Goal: Find specific page/section: Find specific page/section

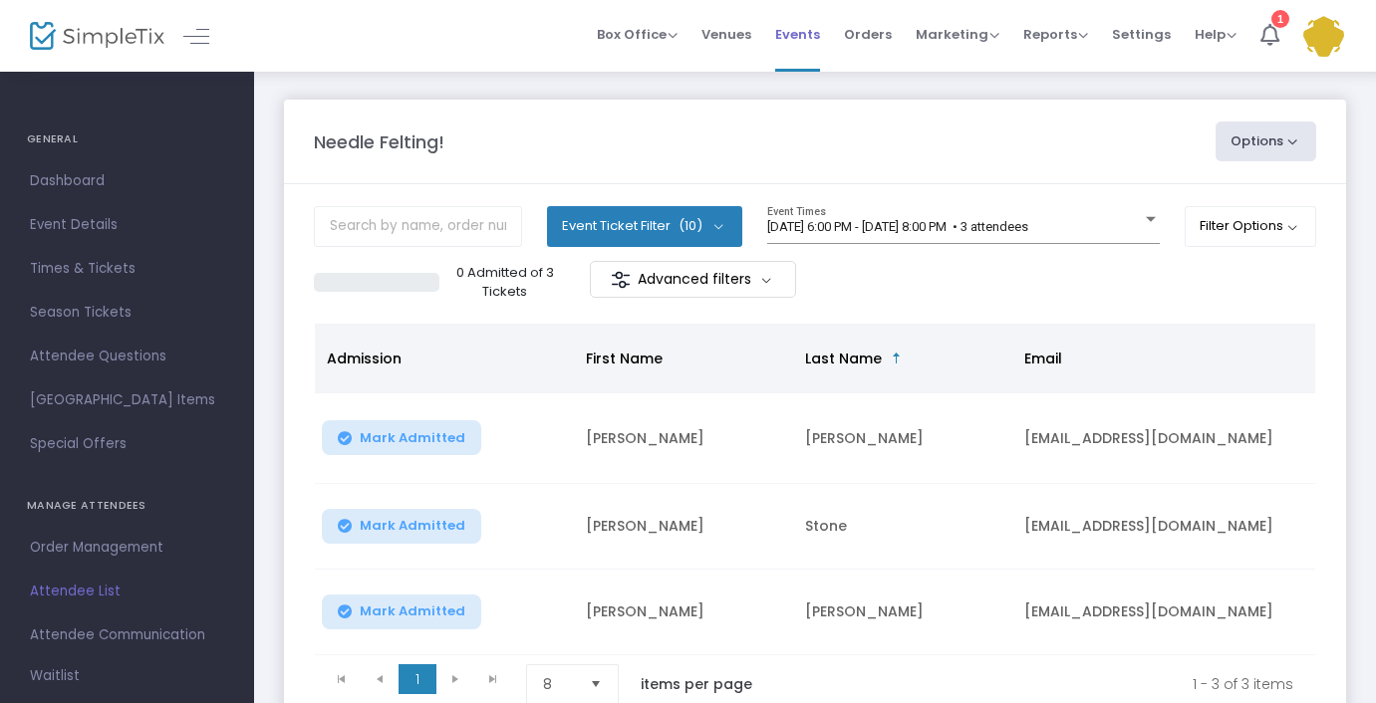
click at [813, 35] on span "Events" at bounding box center [797, 34] width 45 height 51
